Goal: Transaction & Acquisition: Purchase product/service

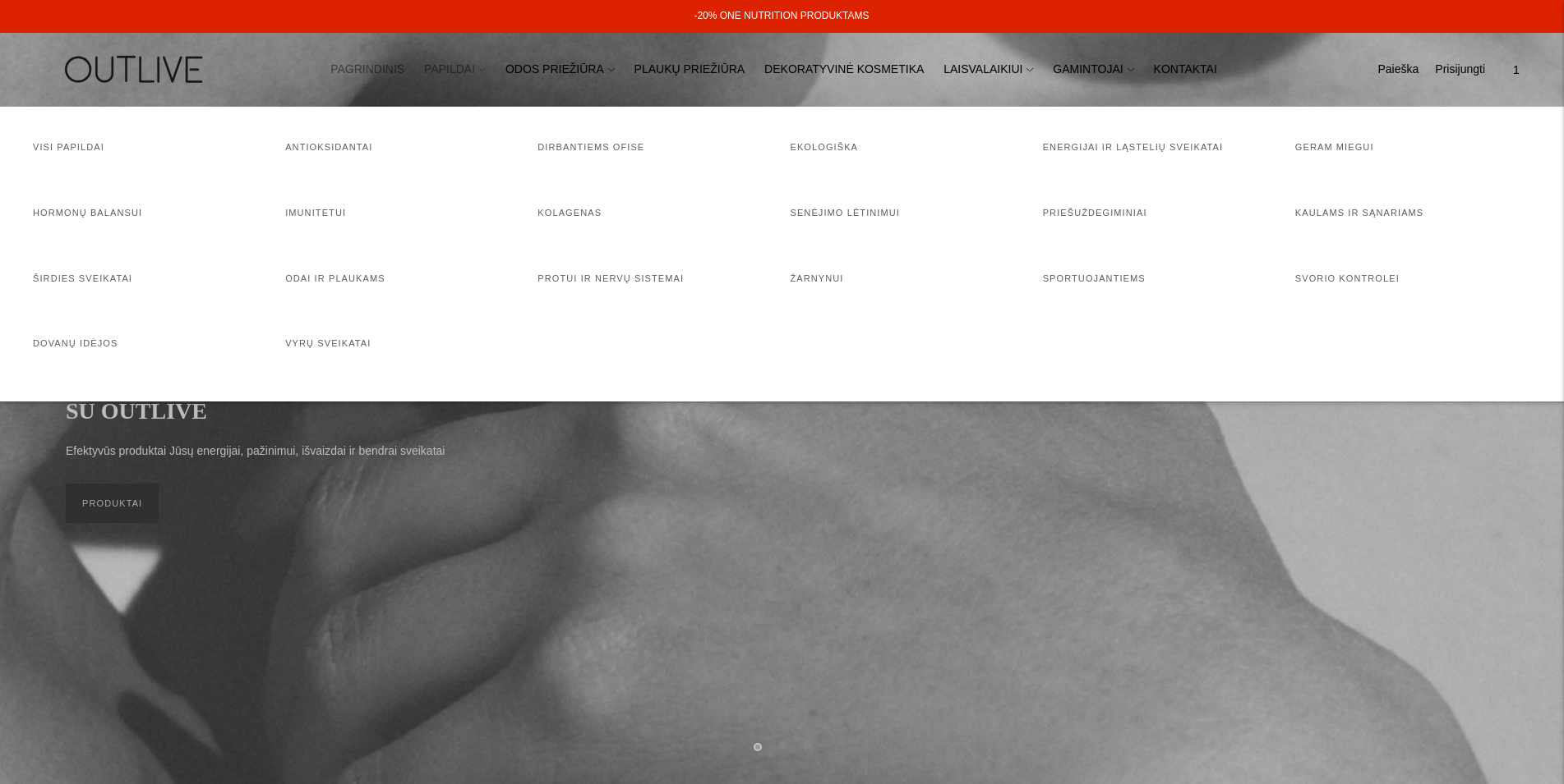
click at [485, 69] on link "PAPILDAI" at bounding box center [455, 70] width 62 height 36
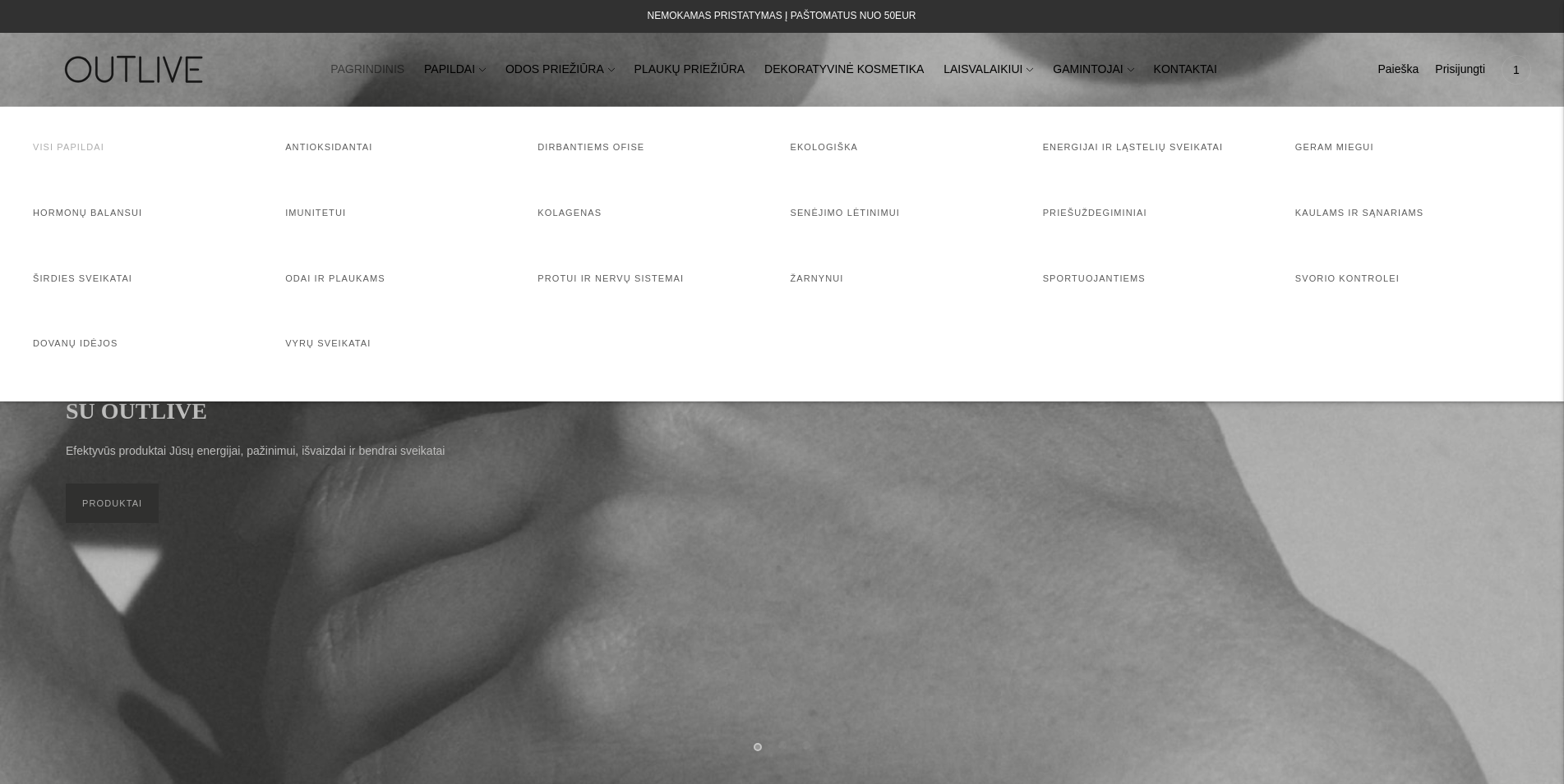
click at [68, 143] on link "Visi papildai" at bounding box center [68, 147] width 72 height 10
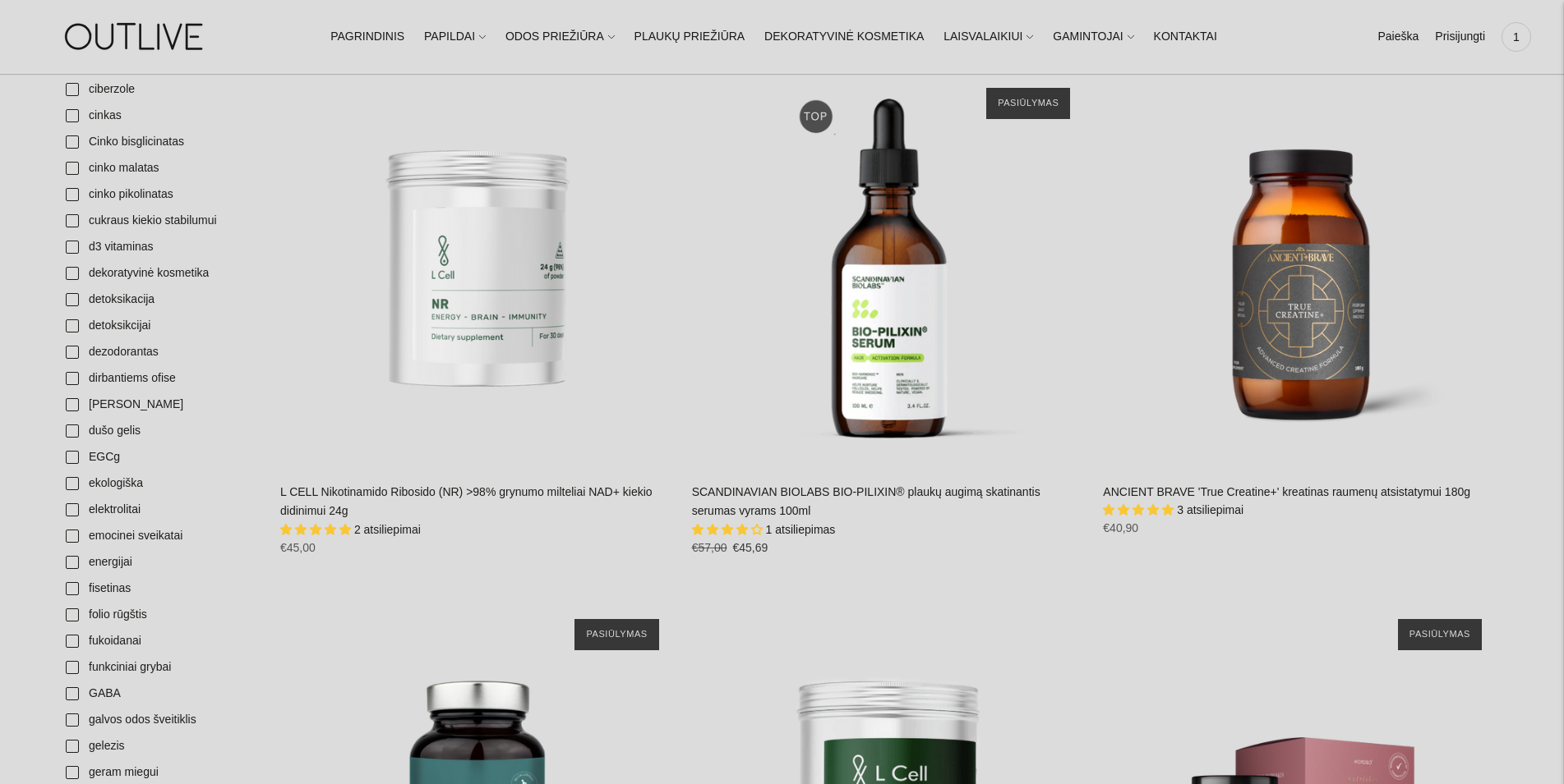
scroll to position [1341, 0]
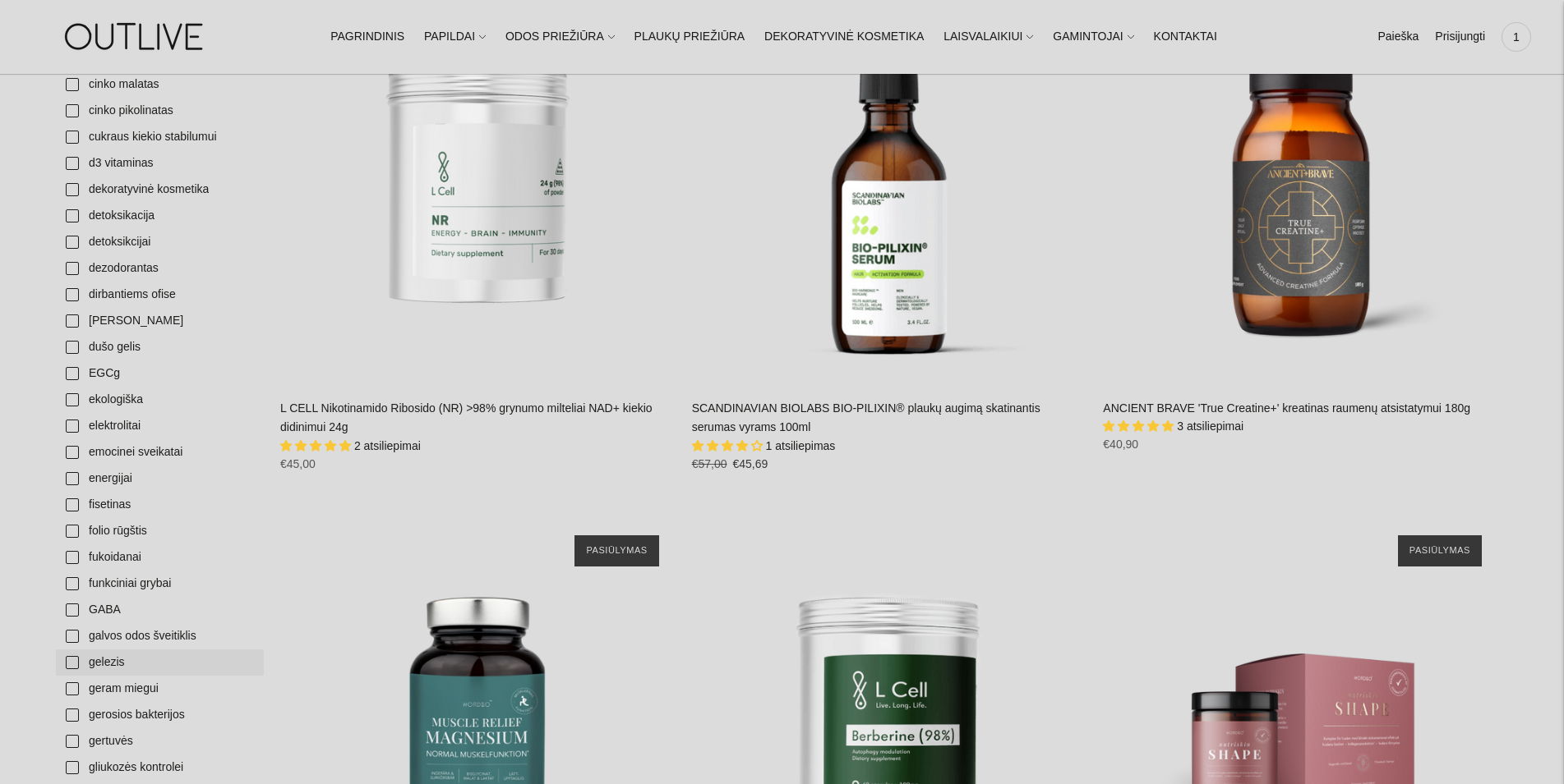
click at [104, 659] on link "gelezis" at bounding box center [160, 663] width 208 height 27
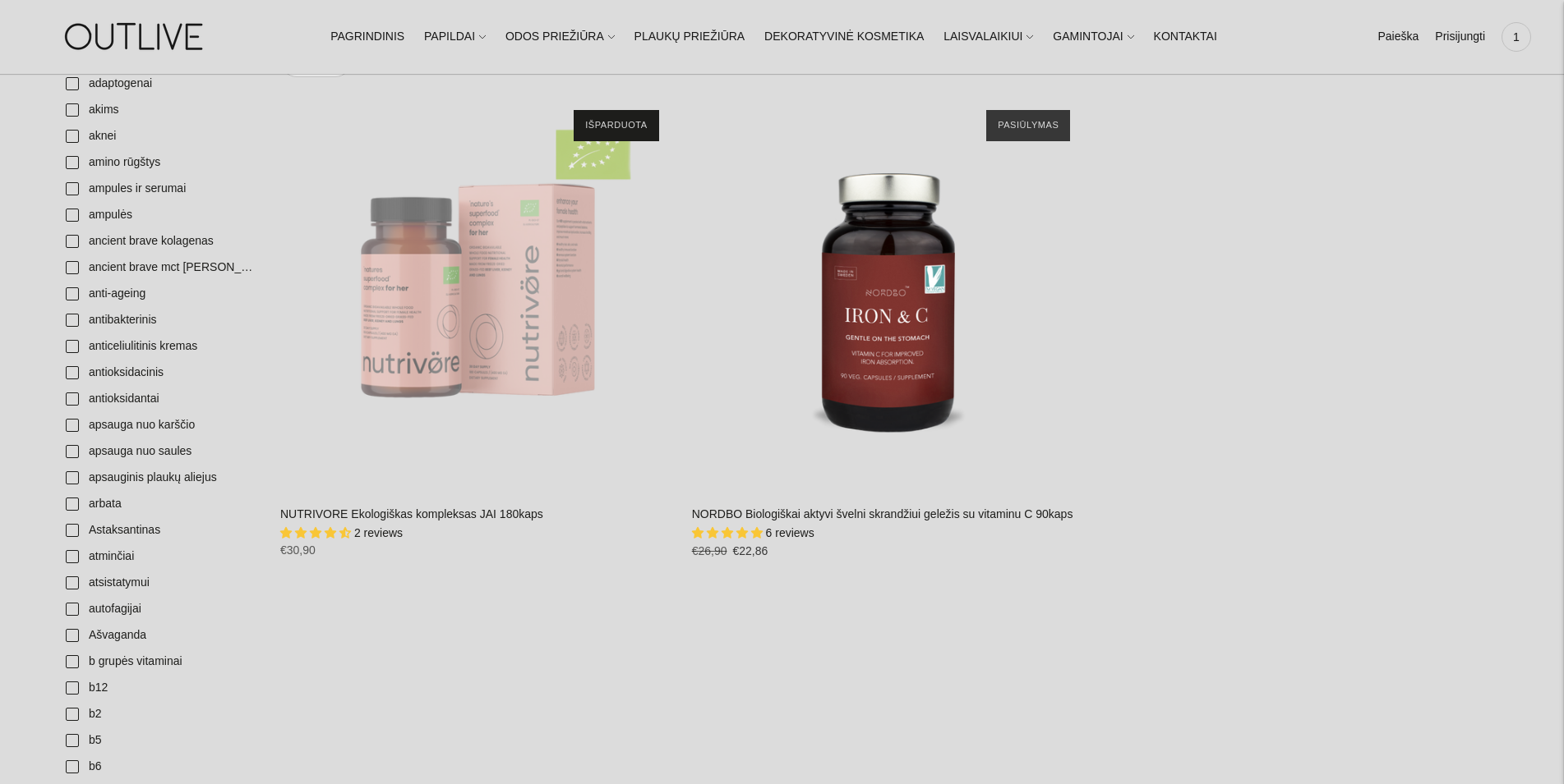
scroll to position [167, 0]
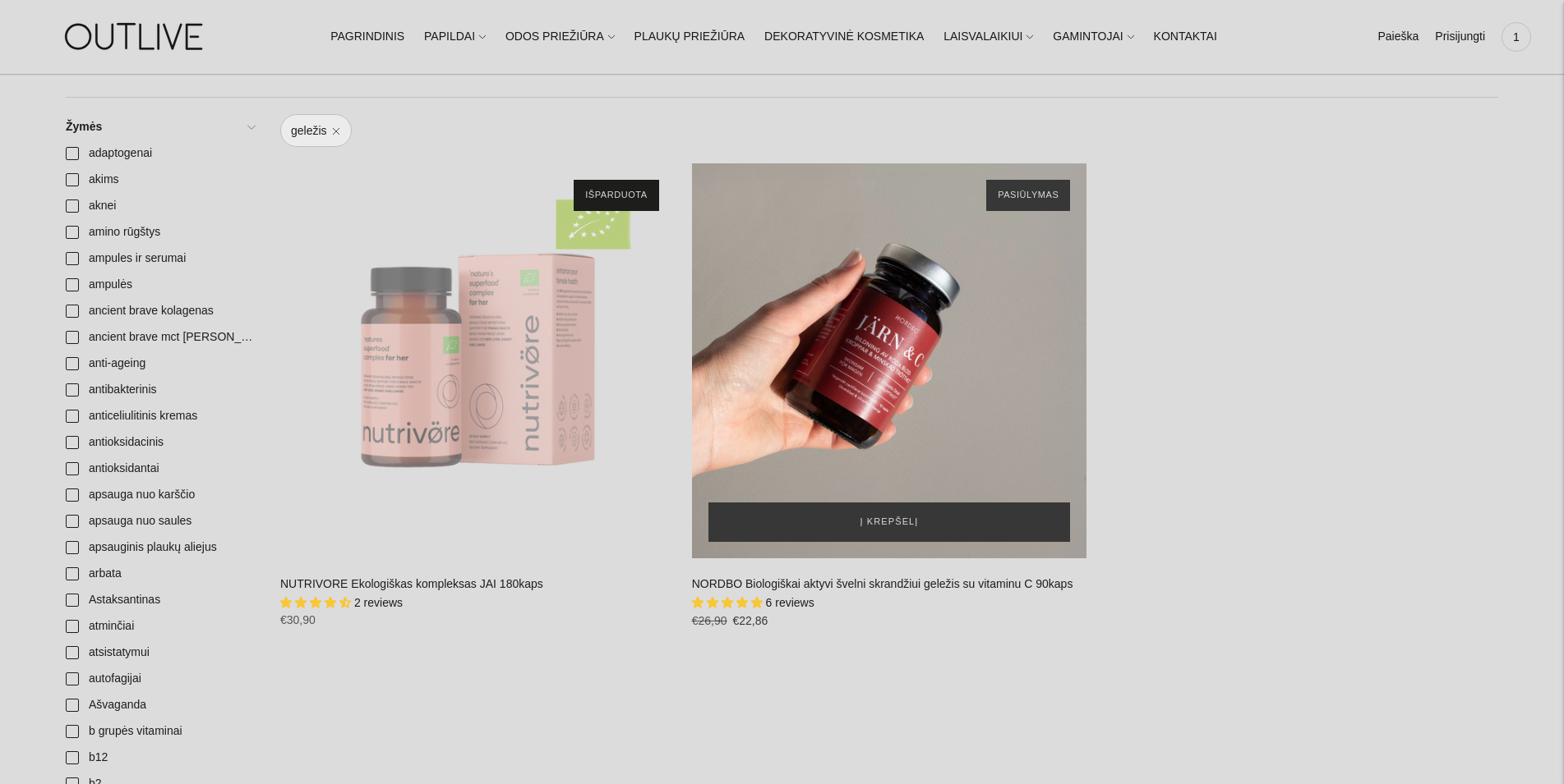
click at [939, 433] on div "NORDBO Biologiškai aktyvi švelni skrandžiui geležis su vitaminu C 90kaps\a" at bounding box center [889, 361] width 396 height 395
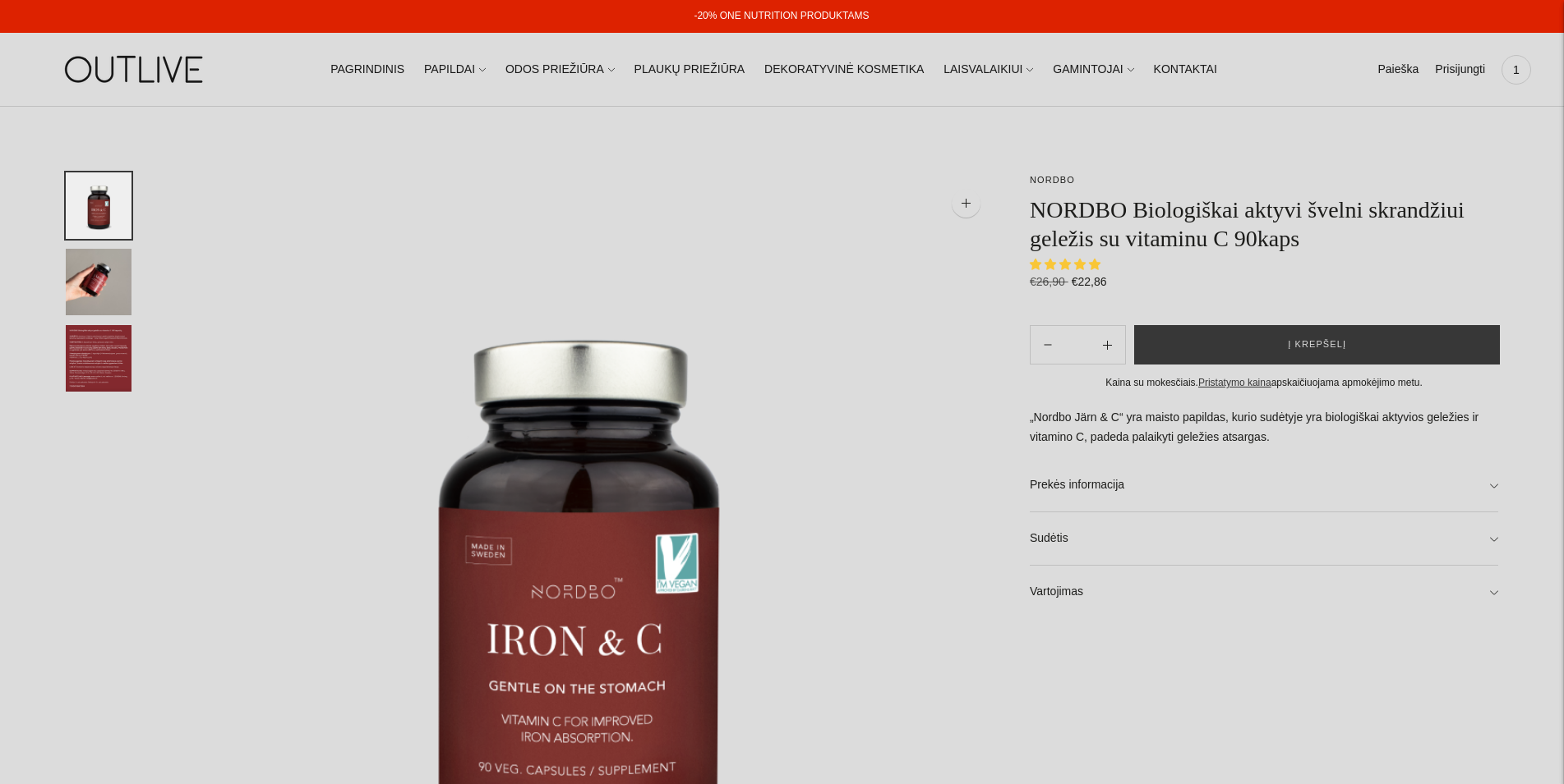
select select "**********"
click at [1052, 549] on link "Sudėtis" at bounding box center [1264, 539] width 468 height 53
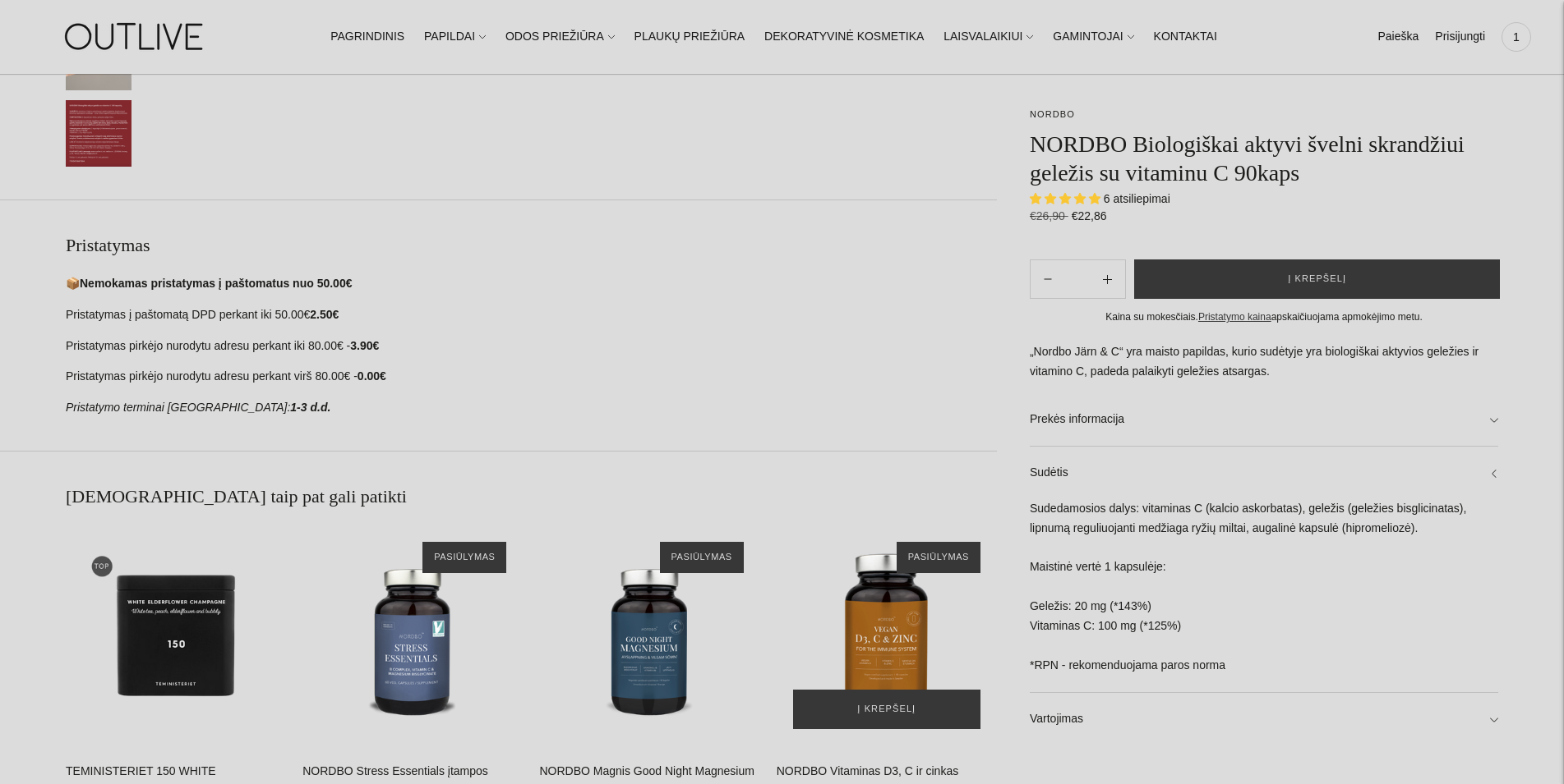
scroll to position [1006, 0]
